Goal: Task Accomplishment & Management: Manage account settings

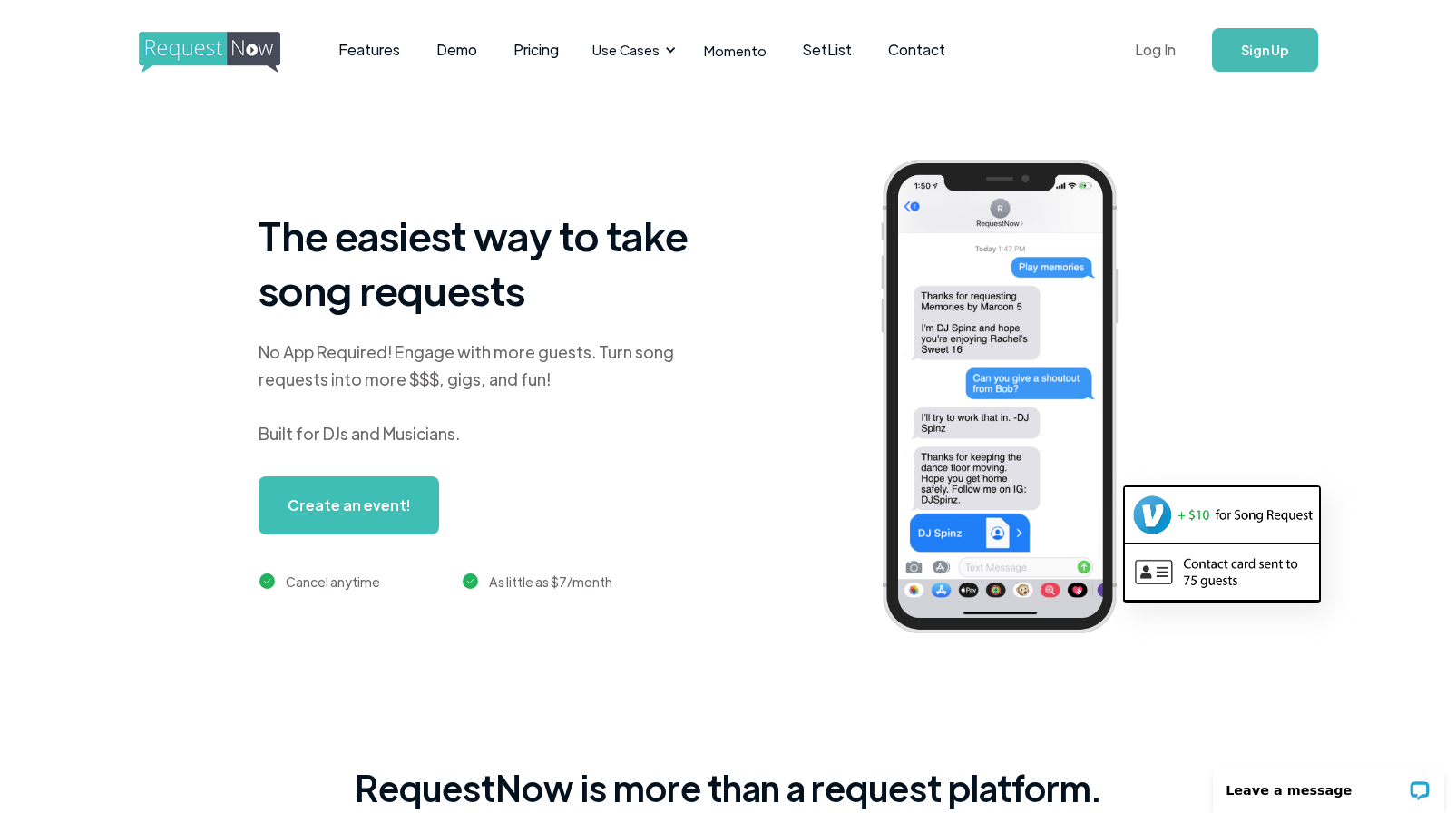
click at [1158, 57] on link "Log In" at bounding box center [1155, 50] width 77 height 63
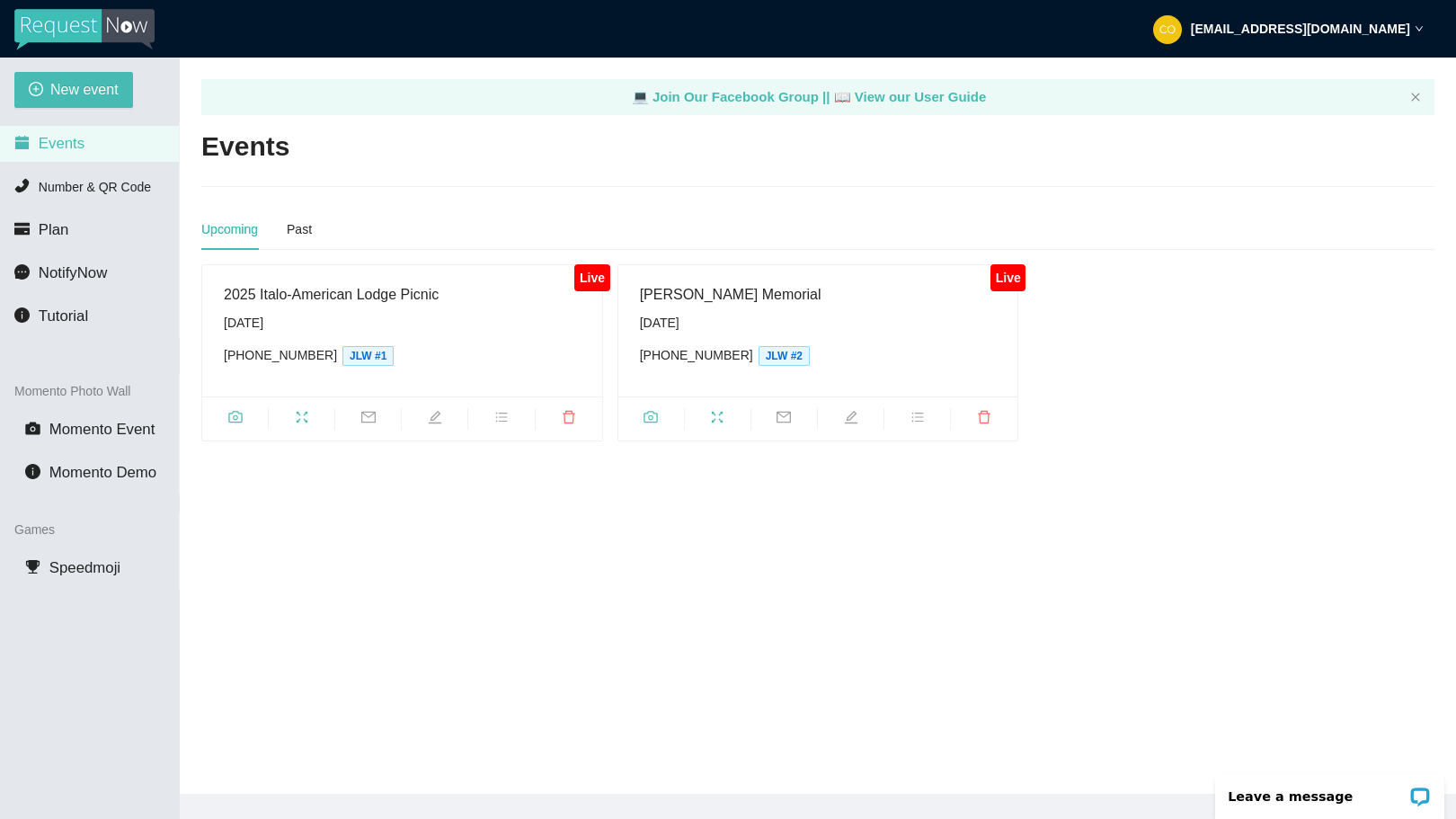
click at [767, 324] on div "[DATE]" at bounding box center [818, 323] width 356 height 20
click at [761, 358] on span "JLW #2" at bounding box center [784, 356] width 51 height 20
click at [878, 336] on span "Saturday, September 6th (209) 326-1546 JLW #2" at bounding box center [818, 339] width 356 height 53
click at [650, 415] on icon "camera" at bounding box center [650, 416] width 14 height 12
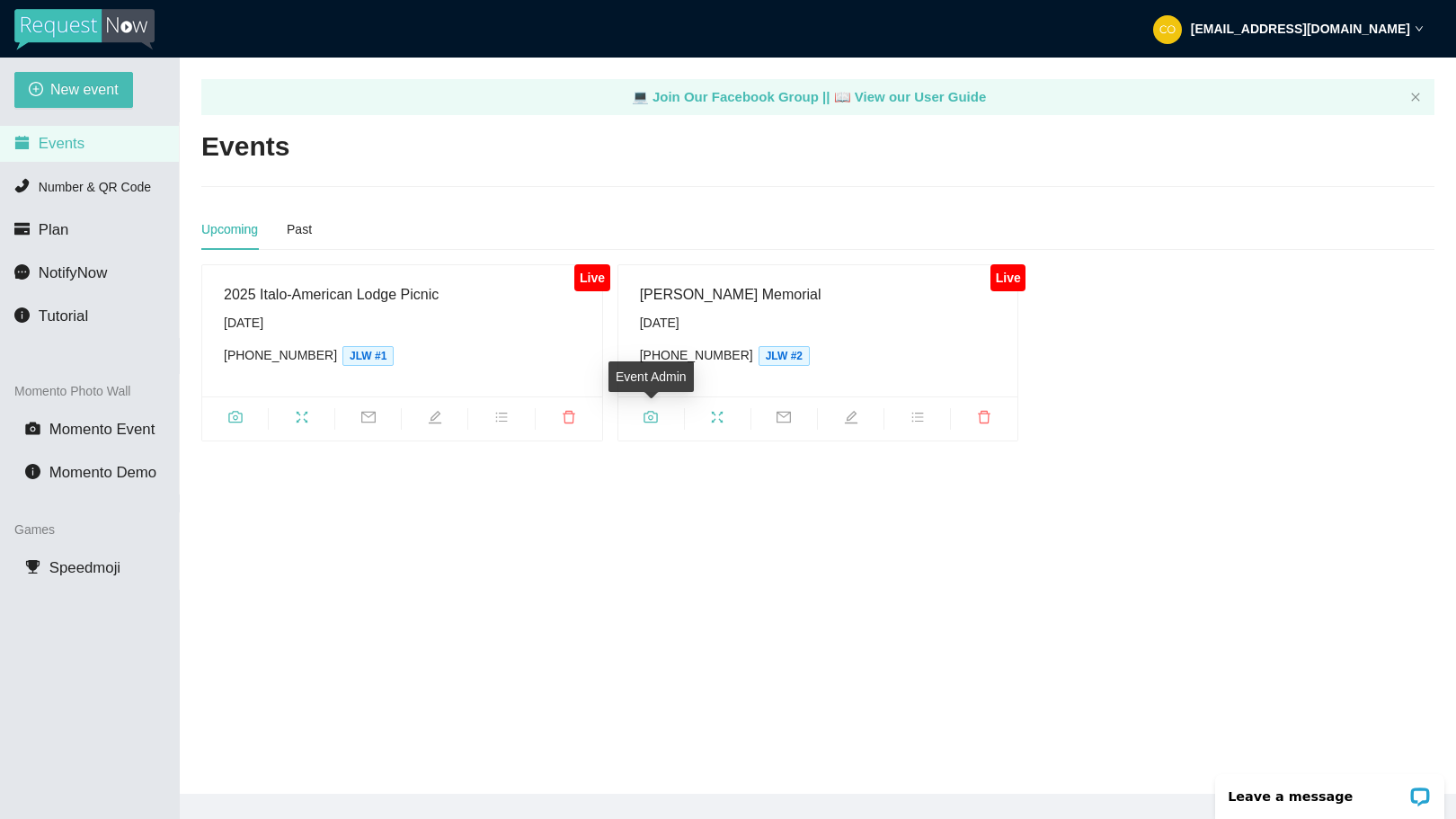
click at [653, 422] on icon "camera" at bounding box center [650, 416] width 14 height 12
